Goal: Task Accomplishment & Management: Manage account settings

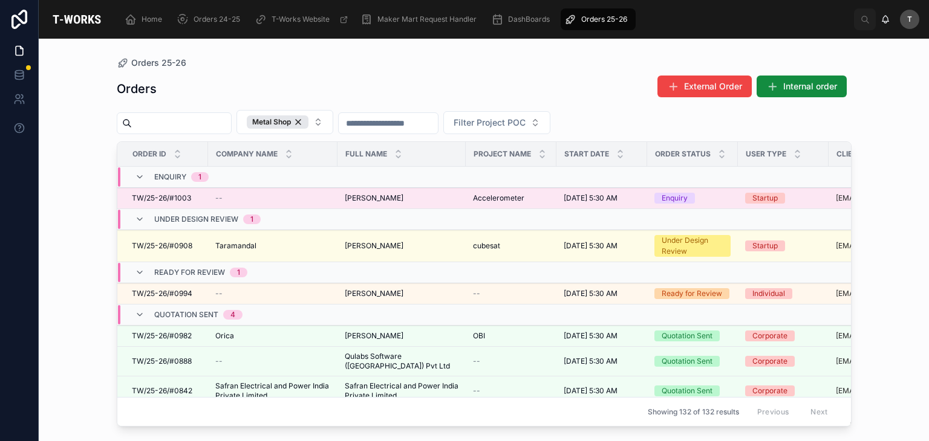
click at [379, 197] on span "[PERSON_NAME]" at bounding box center [374, 199] width 59 height 10
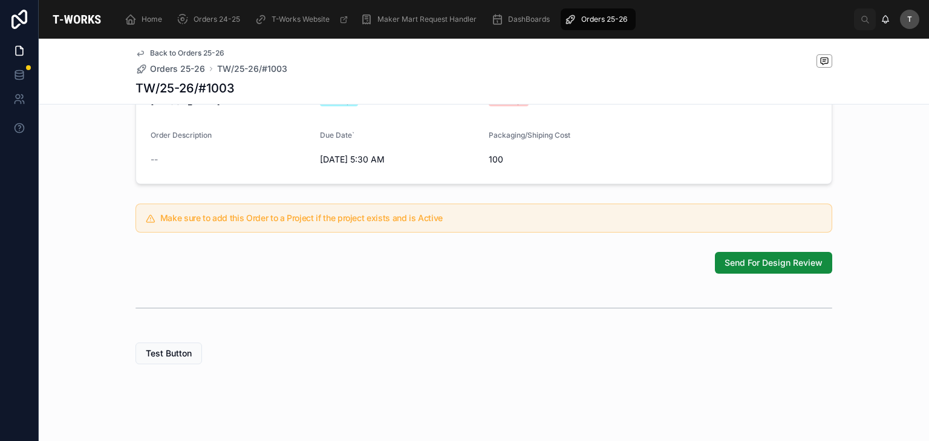
scroll to position [370, 0]
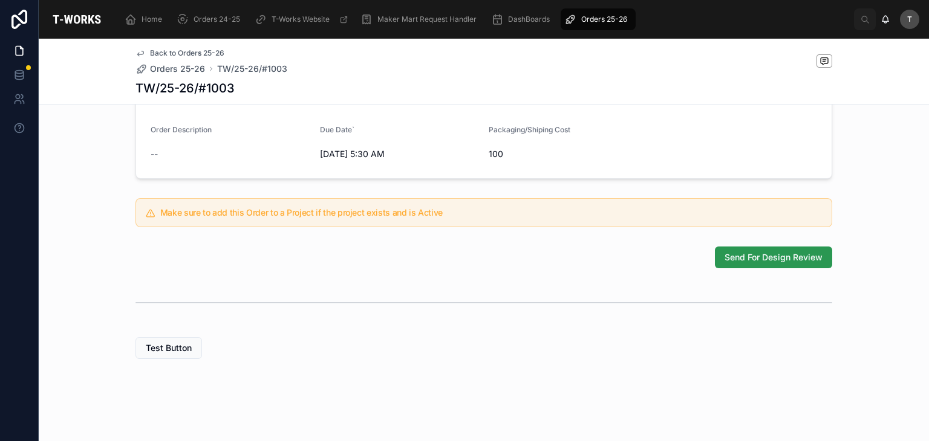
click at [740, 250] on button "Send For Design Review" at bounding box center [773, 258] width 117 height 22
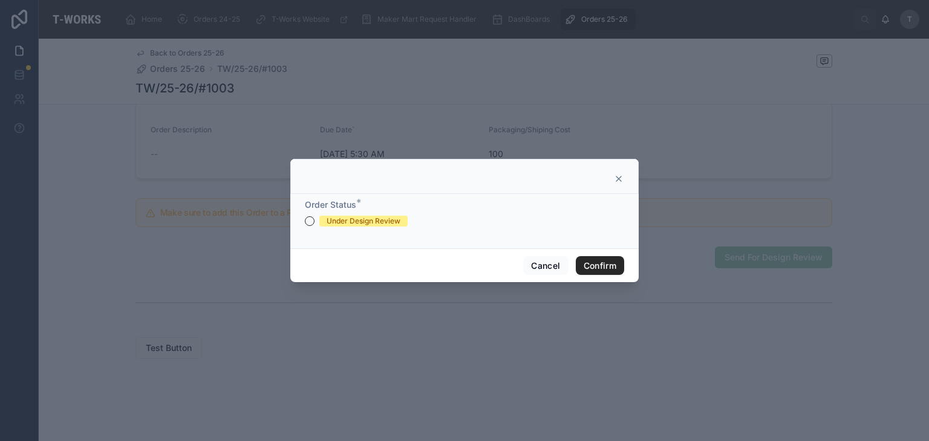
click at [387, 218] on div "Under Design Review" at bounding box center [364, 221] width 74 height 11
click at [314, 218] on button "Under Design Review" at bounding box center [310, 222] width 10 height 10
click at [614, 269] on button "Confirm" at bounding box center [600, 265] width 48 height 19
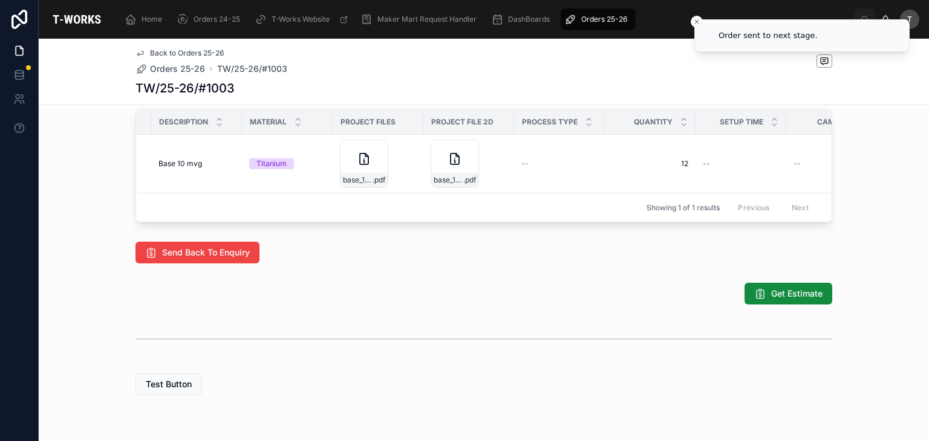
scroll to position [0, 225]
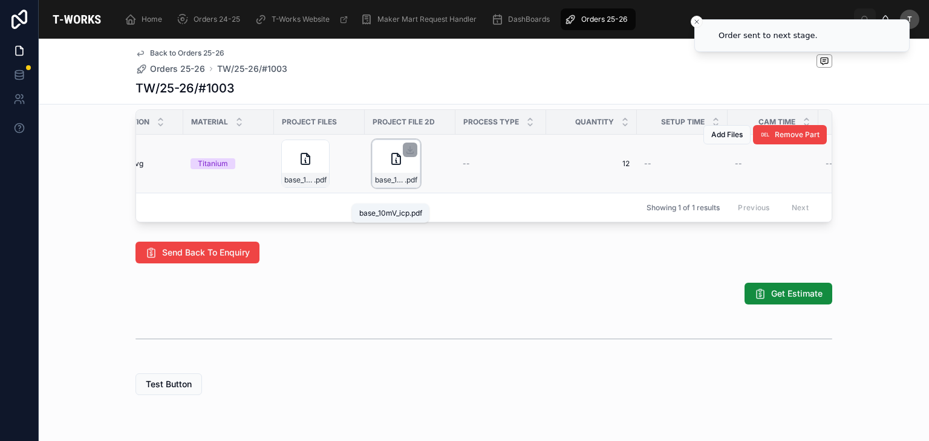
click at [373, 187] on div "base_10mV_icp .pdf" at bounding box center [396, 180] width 47 height 15
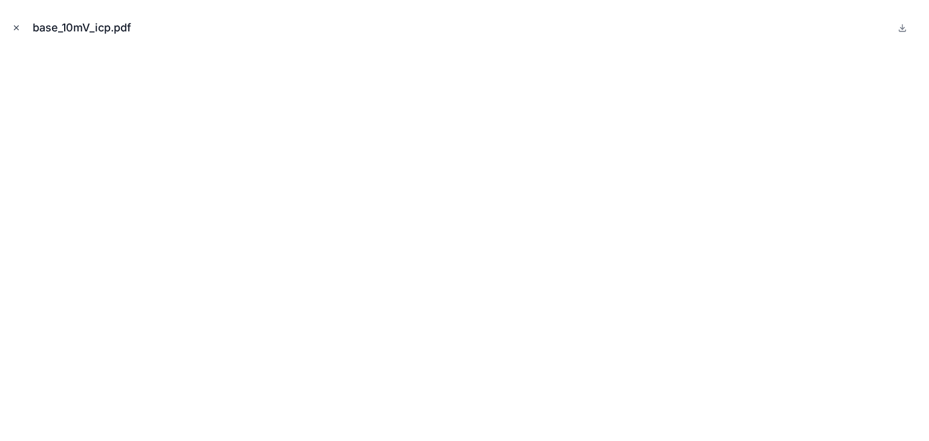
click at [16, 25] on icon "Close modal" at bounding box center [16, 28] width 8 height 8
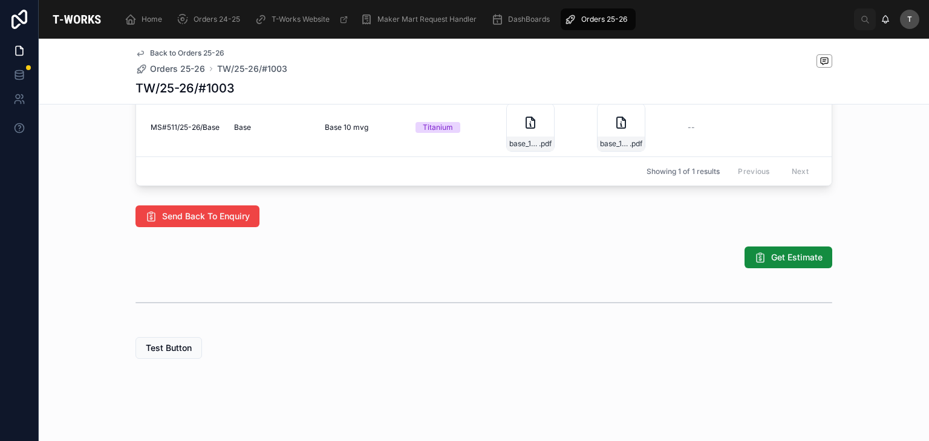
scroll to position [692, 0]
click at [776, 256] on span "Get Estimate" at bounding box center [796, 258] width 51 height 12
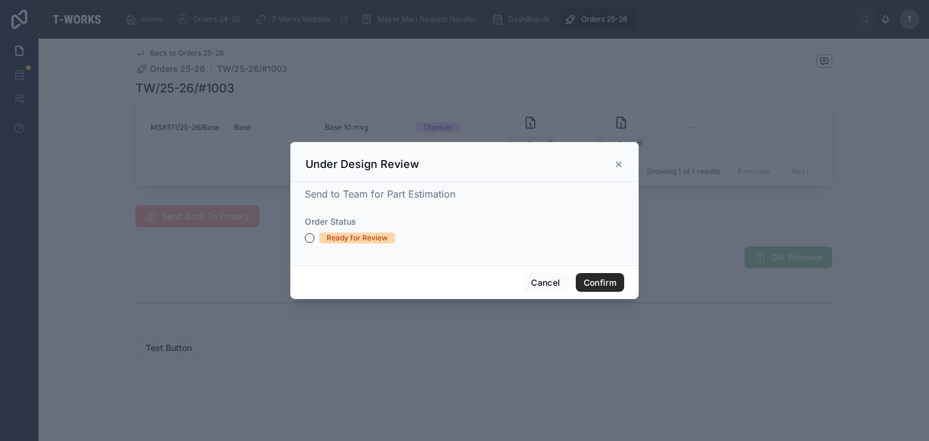
click at [328, 239] on div "Ready for Review" at bounding box center [357, 238] width 61 height 11
click at [314, 239] on button "Ready for Review" at bounding box center [310, 238] width 10 height 10
click at [603, 276] on button "Confirm" at bounding box center [600, 282] width 48 height 19
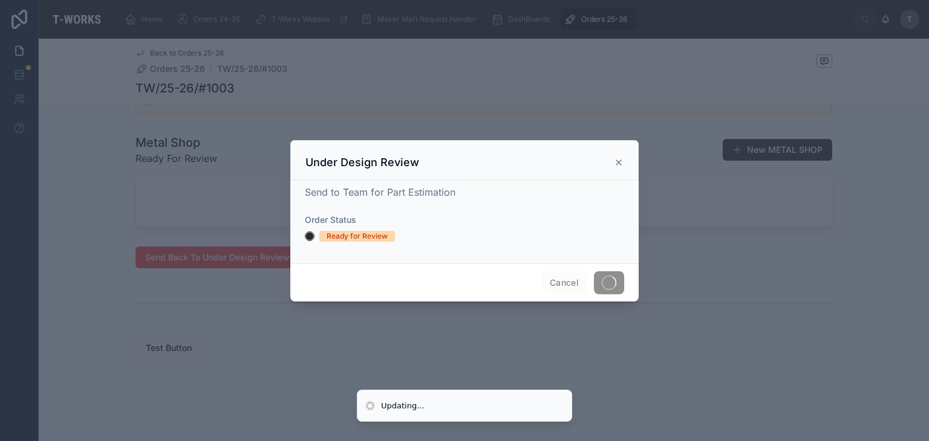
scroll to position [651, 0]
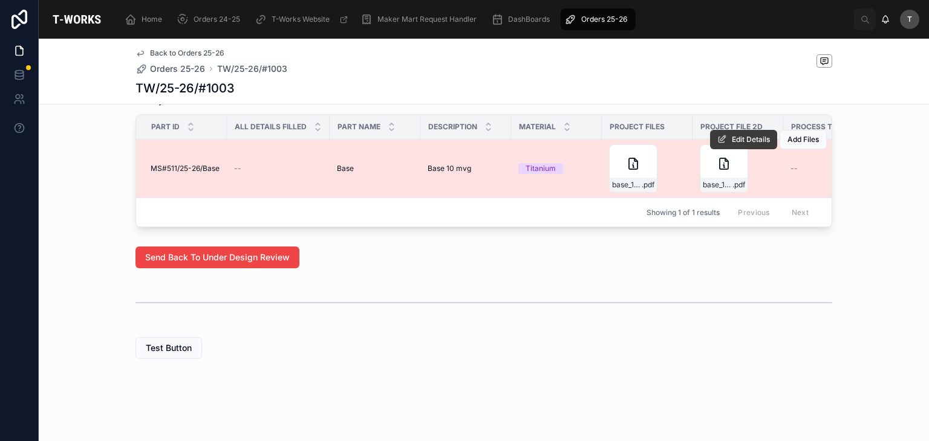
click at [736, 130] on button "Edit Details" at bounding box center [743, 139] width 67 height 19
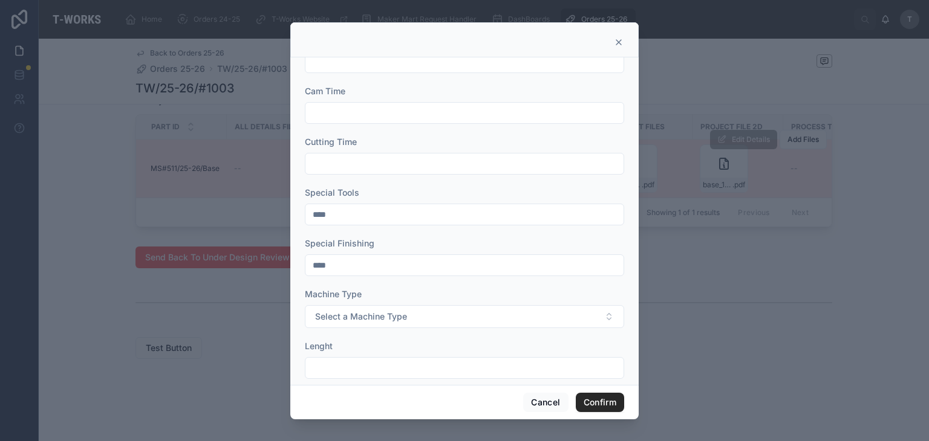
scroll to position [450, 0]
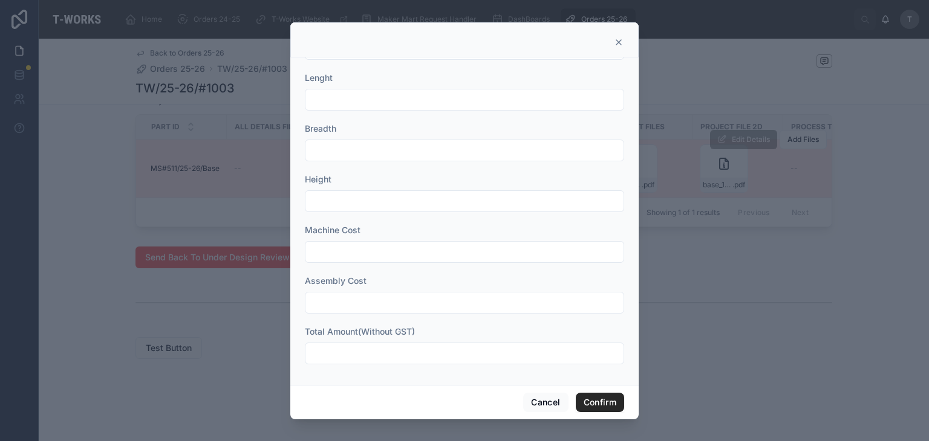
click at [375, 347] on input "text" at bounding box center [464, 353] width 318 height 17
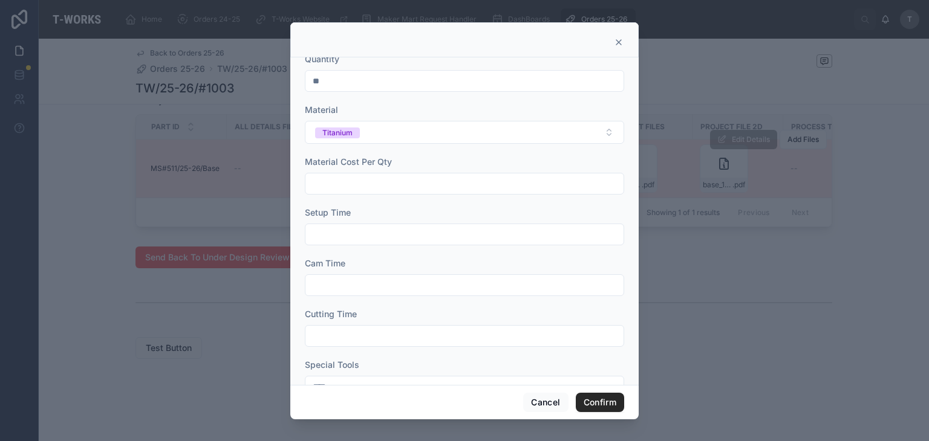
scroll to position [0, 0]
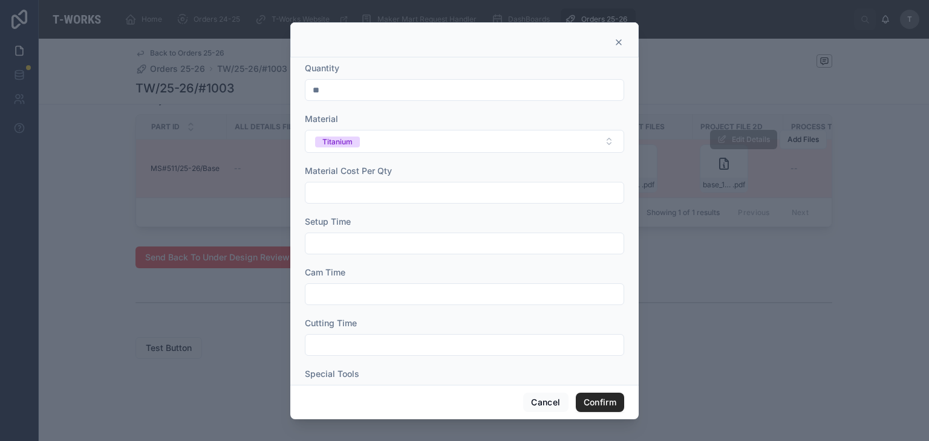
type input "*****"
click at [344, 251] on input "text" at bounding box center [464, 243] width 318 height 17
type input "***"
click at [343, 296] on input "text" at bounding box center [464, 294] width 318 height 17
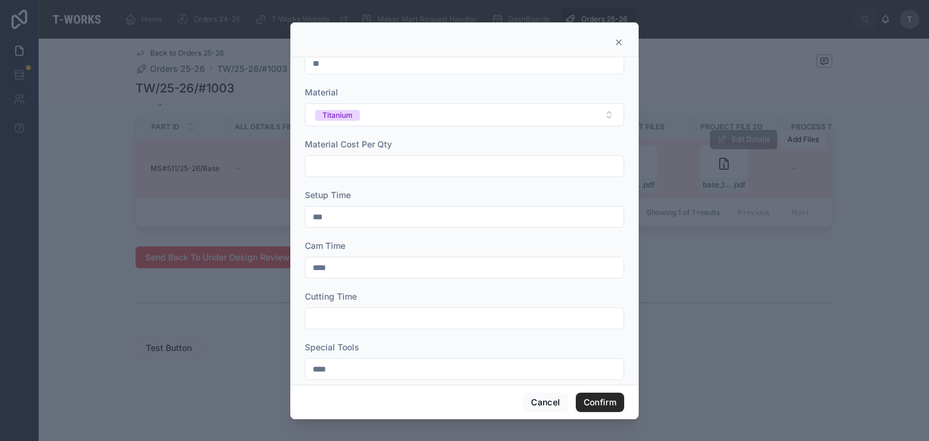
scroll to position [60, 0]
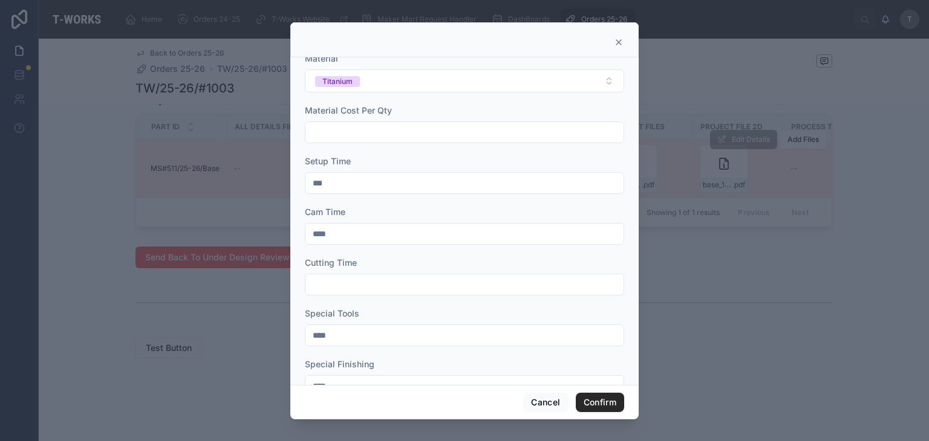
type input "****"
click at [344, 298] on form "Quantity ** Material Titanium Material Cost Per Qty Setup Time *** Cam Time ***…" at bounding box center [464, 384] width 319 height 764
drag, startPoint x: 344, startPoint y: 296, endPoint x: 344, endPoint y: 284, distance: 12.1
click at [344, 290] on form "Quantity ** Material Titanium Material Cost Per Qty Setup Time *** Cam Time ***…" at bounding box center [464, 384] width 319 height 764
click at [344, 283] on input "text" at bounding box center [464, 284] width 318 height 17
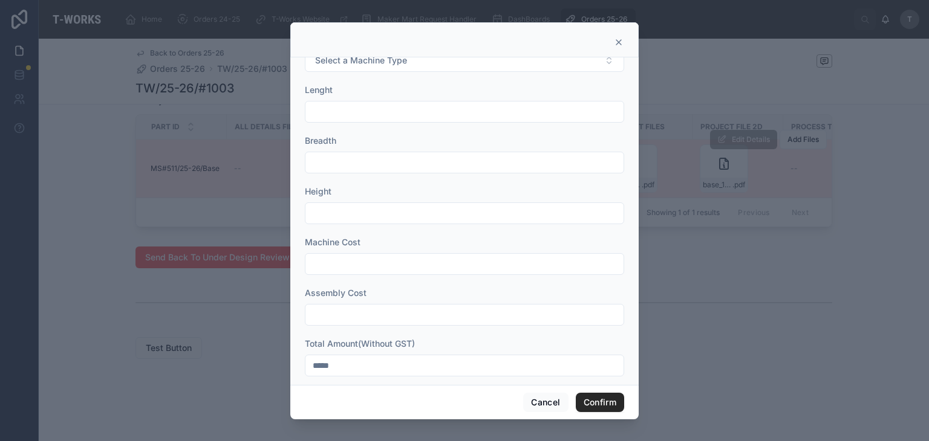
scroll to position [450, 0]
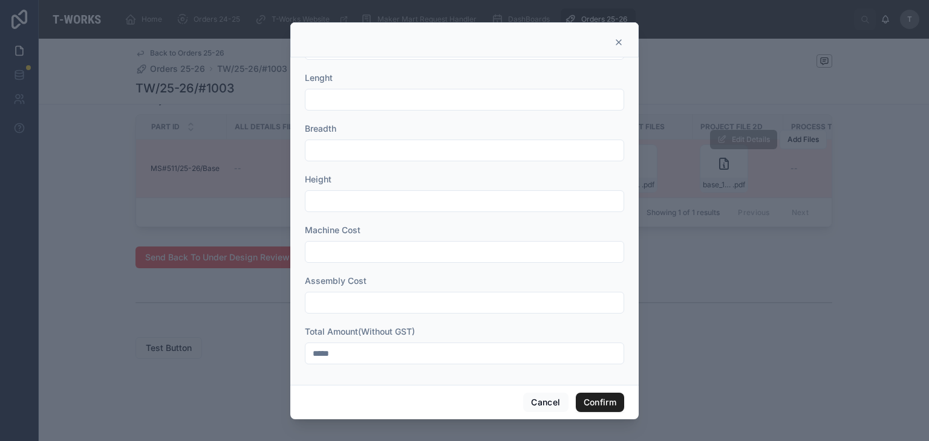
type input "****"
click at [610, 393] on button "Confirm" at bounding box center [600, 402] width 48 height 19
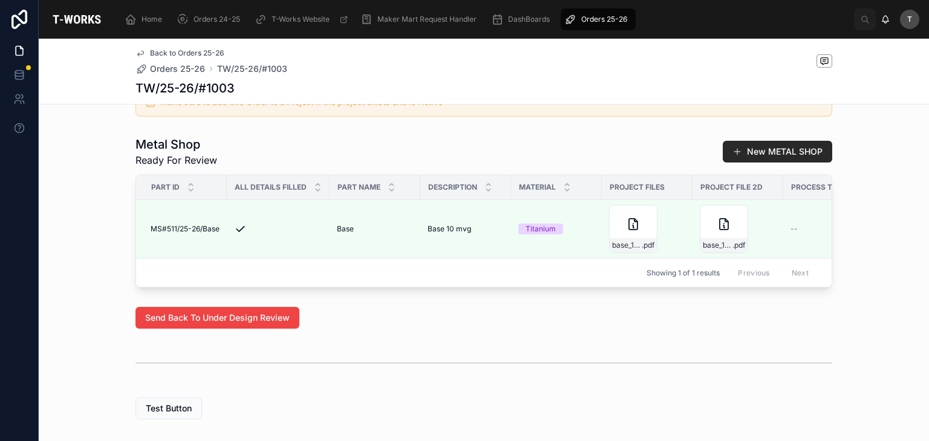
scroll to position [590, 0]
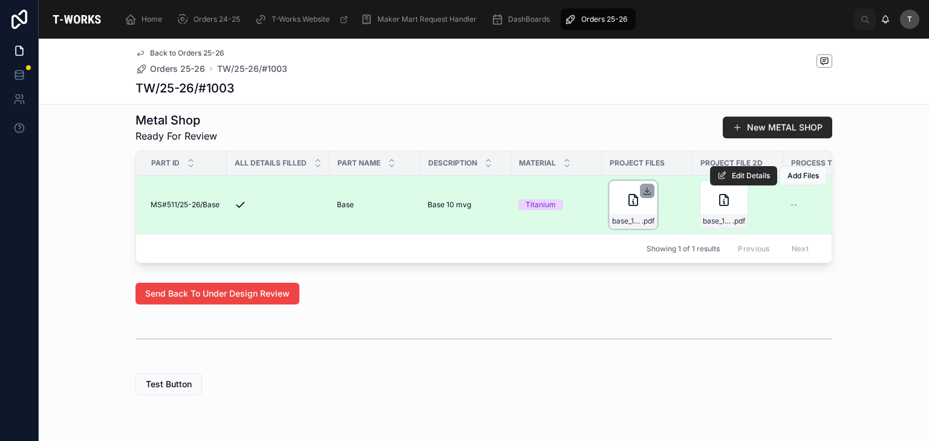
click at [647, 193] on icon at bounding box center [647, 190] width 0 height 5
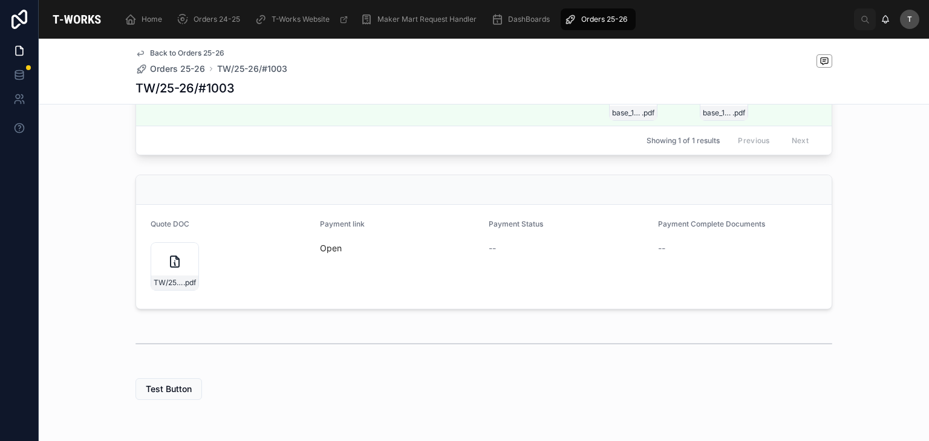
scroll to position [423, 0]
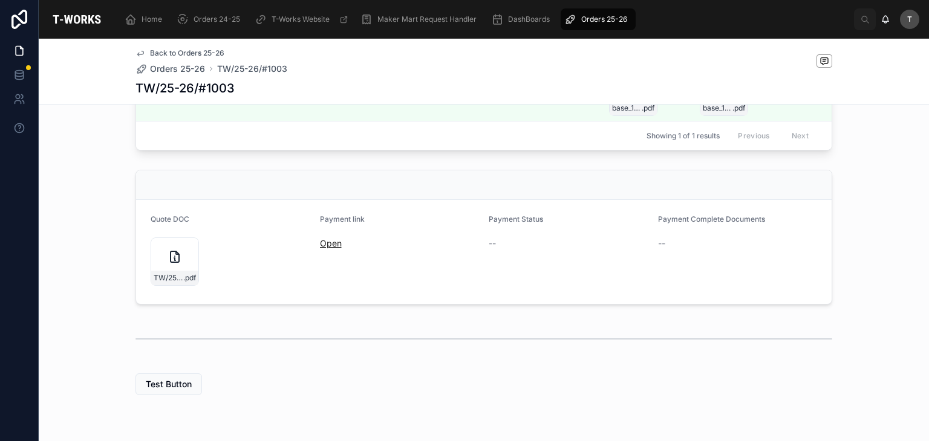
click at [327, 249] on link "Open" at bounding box center [331, 243] width 22 height 10
click at [184, 253] on icon at bounding box center [189, 248] width 10 height 10
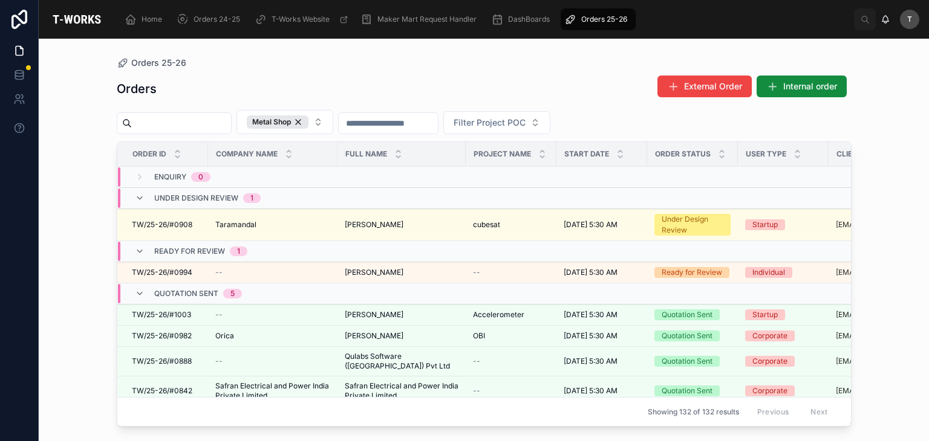
click at [333, 91] on div "Orders External Order Internal order" at bounding box center [484, 89] width 735 height 28
